Goal: Transaction & Acquisition: Download file/media

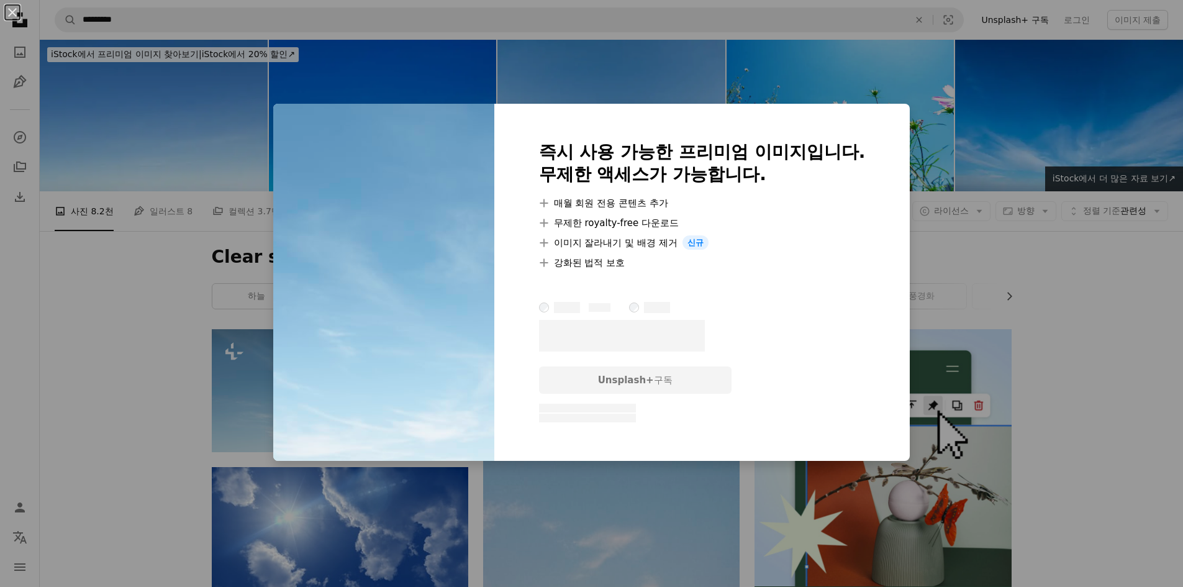
scroll to position [248, 0]
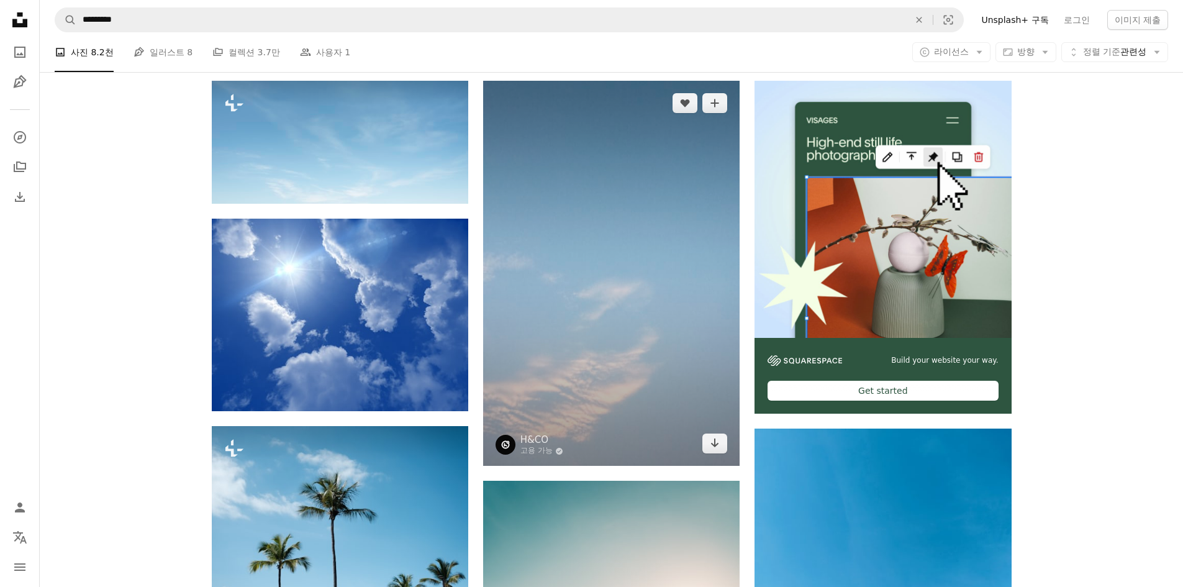
click at [619, 341] on img at bounding box center [611, 273] width 256 height 385
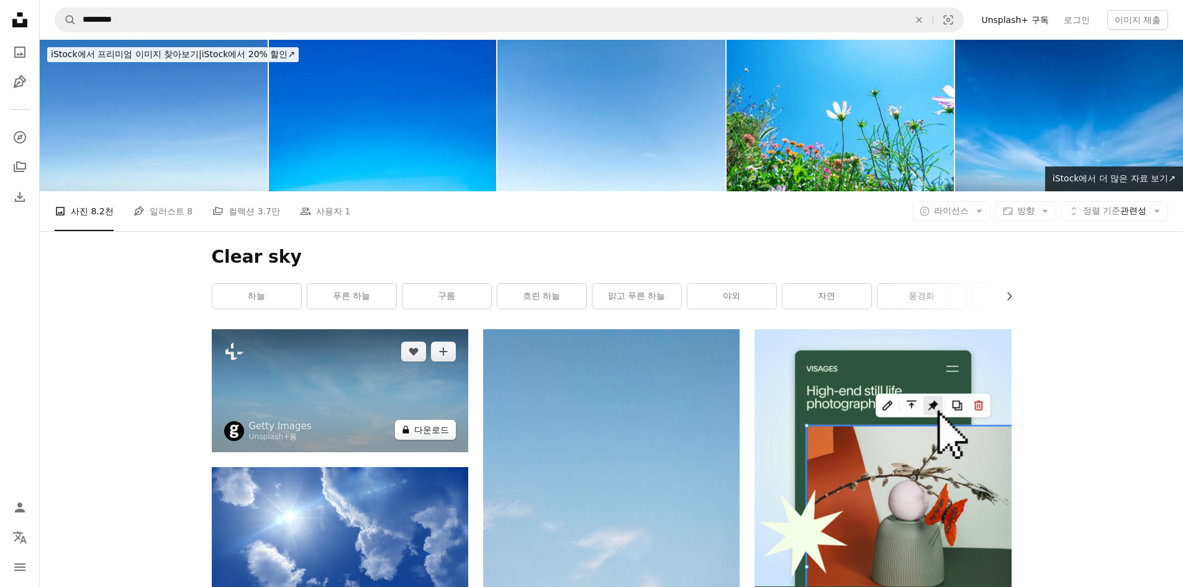
click at [425, 427] on button "A lock 다운로드" at bounding box center [425, 430] width 61 height 20
